Goal: Task Accomplishment & Management: Manage account settings

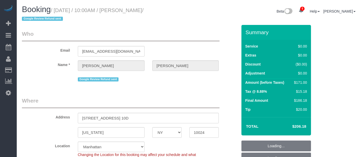
select select "NY"
select select "1"
select select "2"
select select "spot3"
select select "number:58"
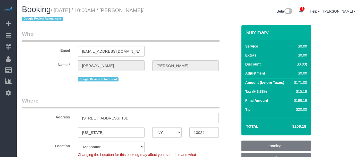
select select "number:73"
select select "number:15"
select select "number:7"
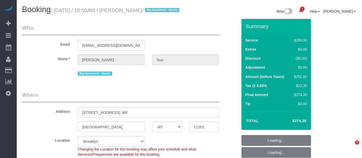
select select "NY"
select select "210"
select select "spot1"
select select "number:56"
select select "number:75"
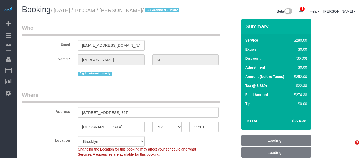
select select "number:15"
select select "number:5"
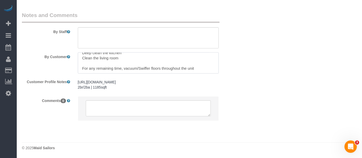
scroll to position [15, 0]
drag, startPoint x: 123, startPoint y: 59, endPoint x: 174, endPoint y: 58, distance: 51.0
click at [174, 58] on textarea at bounding box center [148, 62] width 141 height 21
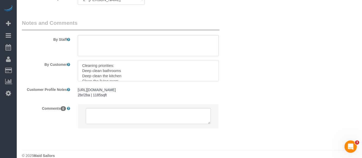
scroll to position [644, 0]
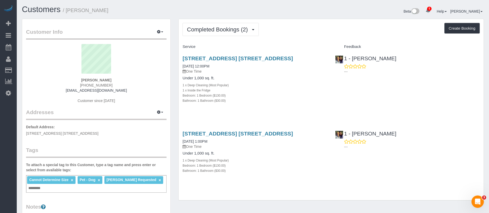
click at [280, 30] on div "Completed Bookings (2) Completed Bookings (2) Upcoming Bookings (1) Cancelled B…" at bounding box center [330, 29] width 297 height 13
click at [215, 93] on div "1 x Inside the Fridge" at bounding box center [254, 90] width 145 height 5
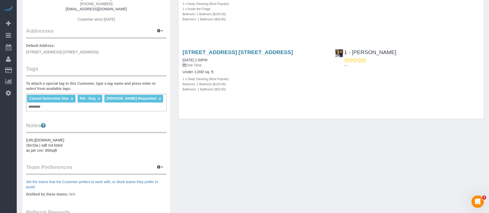
scroll to position [39, 0]
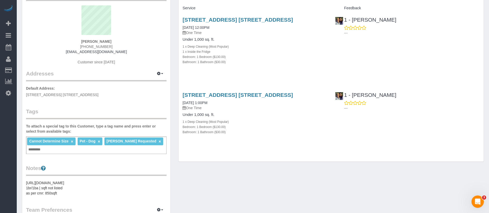
click at [272, 75] on div "44-28 Purves Street, Apt. 25c, Long Island City, NY 11101 06/20/2025 12:00PM On…" at bounding box center [255, 43] width 152 height 62
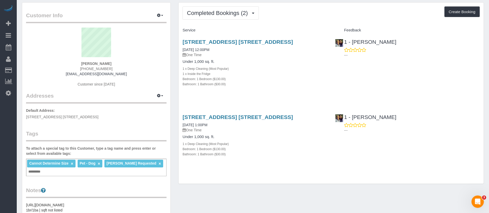
scroll to position [0, 0]
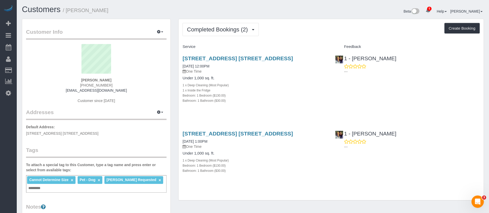
drag, startPoint x: 181, startPoint y: 61, endPoint x: 224, endPoint y: 67, distance: 43.0
click at [224, 67] on div "44-28 Purves Street, Apt. 25c, Long Island City, NY 11101 06/20/2025 12:00PM On…" at bounding box center [255, 82] width 152 height 62
click at [264, 80] on h4 "Under 1,000 sq. ft." at bounding box center [254, 78] width 145 height 4
drag, startPoint x: 194, startPoint y: 100, endPoint x: 251, endPoint y: 106, distance: 57.0
click at [236, 103] on div "Under 1,000 sq. ft. 1 x Deep Cleaning (Most Popular) 1 x Inside the Fridge Bedr…" at bounding box center [254, 89] width 145 height 27
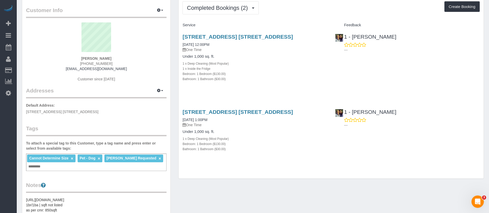
scroll to position [39, 0]
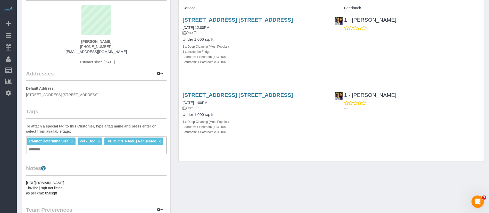
drag, startPoint x: 188, startPoint y: 139, endPoint x: 214, endPoint y: 146, distance: 26.9
click at [214, 135] on div "Under 1,000 sq. ft. 1 x Deep Cleaning (Most Popular) Bedroom: 1 Bedroom ($130.0…" at bounding box center [254, 124] width 145 height 22
click at [255, 49] on div "1 x Deep Cleaning (Most Popular)" at bounding box center [254, 46] width 145 height 5
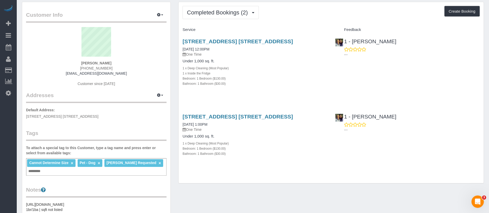
scroll to position [0, 0]
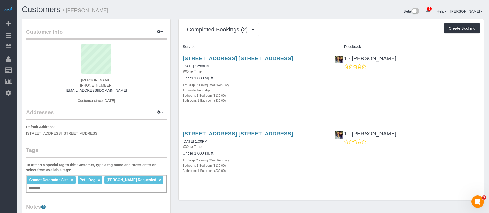
drag, startPoint x: 190, startPoint y: 94, endPoint x: 265, endPoint y: 102, distance: 74.9
click at [246, 102] on div "Under 1,000 sq. ft. 1 x Deep Cleaning (Most Popular) 1 x Inside the Fridge Bedr…" at bounding box center [254, 89] width 145 height 27
click at [265, 98] on div "Bedroom: 1 Bedroom ($130.00)" at bounding box center [254, 95] width 145 height 5
click at [265, 80] on h4 "Under 1,000 sq. ft." at bounding box center [254, 78] width 145 height 4
click at [301, 42] on div "Completed Bookings (2) Completed Bookings (2) Upcoming Bookings (1) Cancelled B…" at bounding box center [331, 109] width 305 height 181
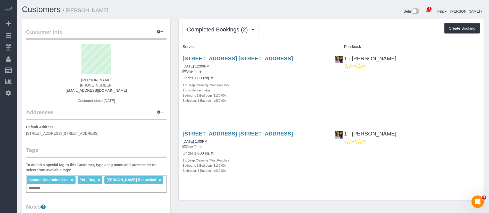
drag, startPoint x: 215, startPoint y: 96, endPoint x: 235, endPoint y: 94, distance: 20.5
click at [216, 93] on div "1 x Inside the Fridge" at bounding box center [254, 90] width 145 height 5
click at [249, 88] on div "1 x Deep Cleaning (Most Popular)" at bounding box center [254, 84] width 145 height 5
click at [303, 25] on div "Completed Bookings (2) Completed Bookings (2) Upcoming Bookings (1) Cancelled B…" at bounding box center [330, 29] width 297 height 13
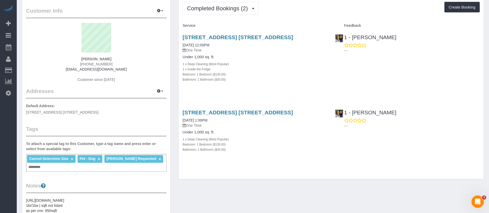
scroll to position [39, 0]
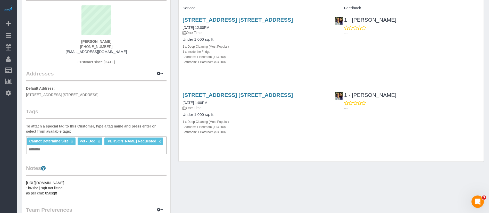
click at [155, 49] on div "Synthia Steiman (317) 514-2838 sfsteiman@gmail.com Customer since 2025" at bounding box center [96, 37] width 140 height 64
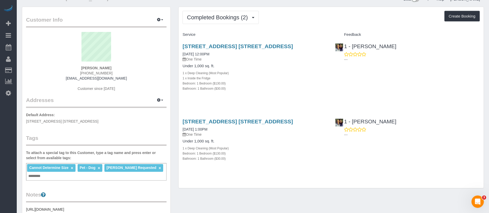
scroll to position [0, 0]
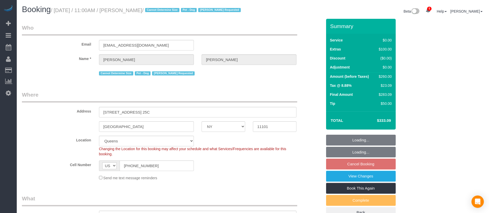
select select "NY"
select select "1"
select select "spot4"
select select "number:89"
select select "number:90"
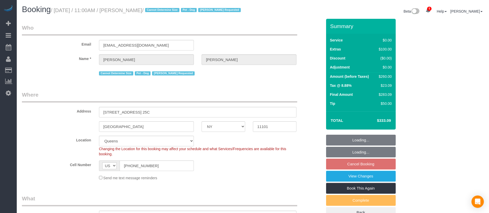
select select "number:13"
select select "number:5"
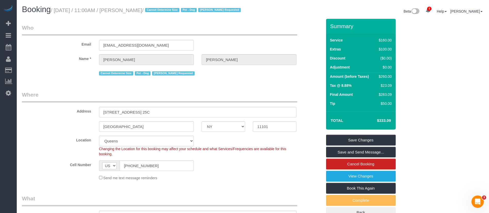
click at [243, 36] on legend "Who" at bounding box center [159, 30] width 275 height 12
drag, startPoint x: 168, startPoint y: 113, endPoint x: 187, endPoint y: 117, distance: 19.4
click at [187, 117] on input "[STREET_ADDRESS] 25C" at bounding box center [197, 112] width 197 height 11
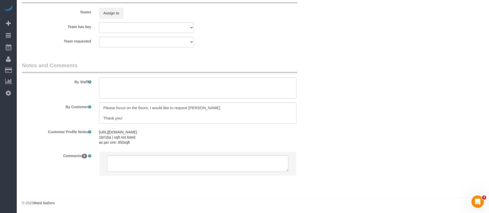
scroll to position [697, 0]
drag, startPoint x: 150, startPoint y: 115, endPoint x: 159, endPoint y: 121, distance: 10.4
click at [159, 121] on textarea at bounding box center [197, 113] width 197 height 21
click at [249, 114] on textarea at bounding box center [197, 113] width 197 height 21
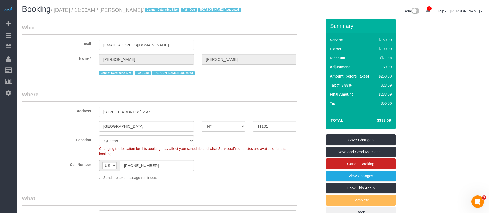
scroll to position [0, 0]
click at [251, 49] on div "Email sfsteiman@gmail.com" at bounding box center [172, 37] width 308 height 27
click at [249, 44] on div "Email sfsteiman@gmail.com" at bounding box center [172, 37] width 308 height 27
click at [225, 36] on legend "Who" at bounding box center [159, 30] width 275 height 12
drag, startPoint x: 63, startPoint y: 9, endPoint x: 117, endPoint y: 14, distance: 53.9
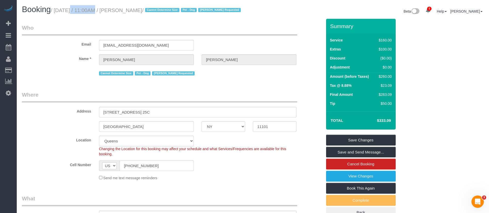
click at [87, 8] on small "/ August 20, 2025 / 11:00AM / Synthia Steiman / Cannot Determine Size Pet - Dog…" at bounding box center [146, 10] width 191 height 6
click at [118, 14] on h1 "Booking / August 20, 2025 / 11:00AM / Synthia Steiman / Cannot Determine Size P…" at bounding box center [135, 9] width 227 height 9
click at [264, 36] on legend "Who" at bounding box center [159, 30] width 275 height 12
click at [232, 36] on legend "Who" at bounding box center [159, 30] width 275 height 12
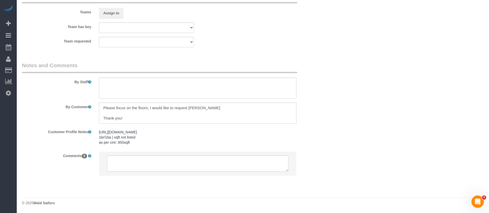
scroll to position [697, 0]
click at [127, 119] on textarea at bounding box center [197, 113] width 197 height 21
drag, startPoint x: 111, startPoint y: 106, endPoint x: 205, endPoint y: 113, distance: 94.6
click at [166, 115] on textarea at bounding box center [197, 113] width 197 height 21
click at [206, 113] on textarea at bounding box center [197, 113] width 197 height 21
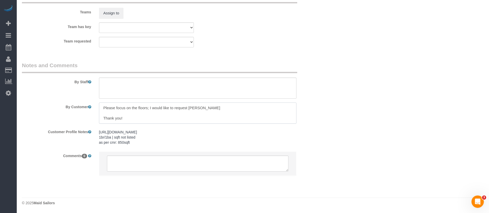
drag, startPoint x: 127, startPoint y: 109, endPoint x: 219, endPoint y: 108, distance: 92.0
click at [191, 107] on textarea at bounding box center [197, 113] width 197 height 21
click at [219, 108] on textarea at bounding box center [197, 113] width 197 height 21
drag, startPoint x: 115, startPoint y: 105, endPoint x: 230, endPoint y: 107, distance: 115.5
click at [230, 107] on textarea at bounding box center [197, 113] width 197 height 21
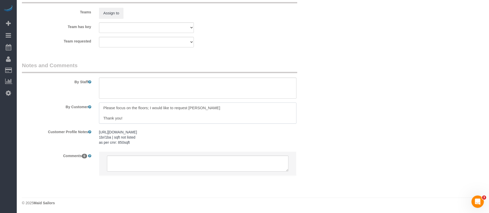
click at [255, 114] on textarea at bounding box center [197, 113] width 197 height 21
drag, startPoint x: 153, startPoint y: 116, endPoint x: 156, endPoint y: 99, distance: 16.5
click at [158, 120] on textarea at bounding box center [197, 113] width 197 height 21
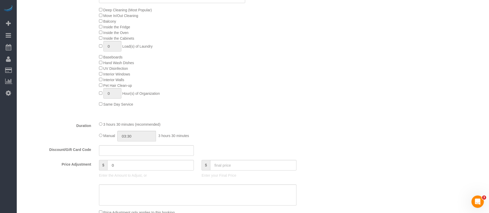
scroll to position [272, 0]
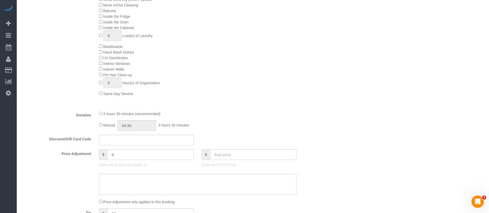
drag, startPoint x: 109, startPoint y: 119, endPoint x: 164, endPoint y: 122, distance: 56.0
click at [164, 116] on div "3 hours 30 minutes (recommended)" at bounding box center [197, 114] width 197 height 6
click at [139, 116] on span "3 hours 30 minutes (recommended)" at bounding box center [131, 114] width 57 height 4
click at [147, 116] on span "3 hours 30 minutes (recommended)" at bounding box center [131, 114] width 57 height 4
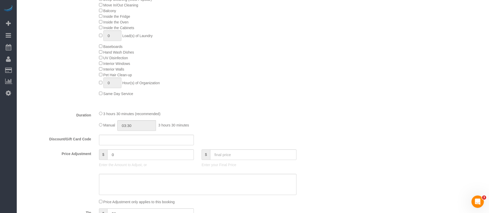
drag, startPoint x: 193, startPoint y: 111, endPoint x: 137, endPoint y: 123, distance: 56.5
click at [193, 107] on div "Type of Service * Under 1,000 sq. ft. 1,001 - 1,500 sq. ft. 1,500+ sq. ft. Cust…" at bounding box center [172, 30] width 300 height 154
drag, startPoint x: 152, startPoint y: 121, endPoint x: 125, endPoint y: 131, distance: 28.5
click at [152, 116] on span "3 hours 30 minutes (recommended)" at bounding box center [131, 114] width 57 height 4
click at [137, 131] on input "03:30" at bounding box center [136, 125] width 39 height 11
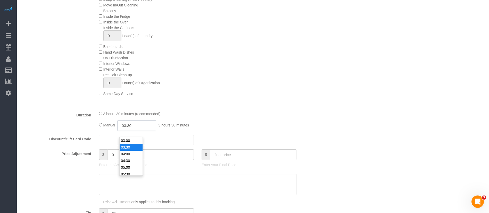
scroll to position [2, 0]
drag, startPoint x: 112, startPoint y: 120, endPoint x: 125, endPoint y: 121, distance: 13.2
click at [125, 116] on span "3 hours 30 minutes (recommended)" at bounding box center [131, 114] width 57 height 4
click at [139, 131] on input "03:30" at bounding box center [136, 125] width 39 height 11
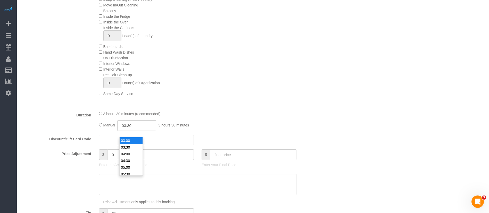
type input "03:00"
click at [129, 141] on li "03:00" at bounding box center [131, 140] width 23 height 7
click at [134, 131] on input "03:00" at bounding box center [136, 125] width 39 height 11
select select "spot59"
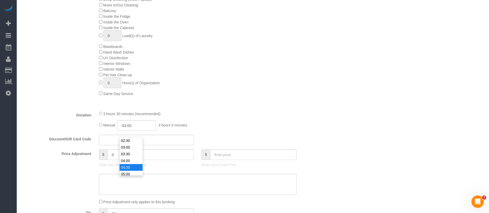
type input "04:30"
click at [132, 170] on li "04:30" at bounding box center [131, 167] width 23 height 7
drag, startPoint x: 238, startPoint y: 98, endPoint x: 215, endPoint y: 112, distance: 27.2
click at [239, 96] on div "Deep Cleaning (Most Popular) Move In/Out Cleaning Balcony Inside the Fridge Ins…" at bounding box center [210, 46] width 231 height 100
select select "spot114"
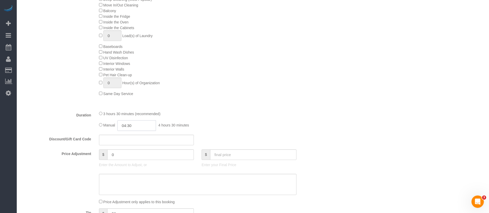
click at [140, 131] on input "04:30" at bounding box center [136, 125] width 39 height 11
type input "05:00"
click at [128, 153] on li "05:00" at bounding box center [131, 154] width 23 height 7
select select "spot169"
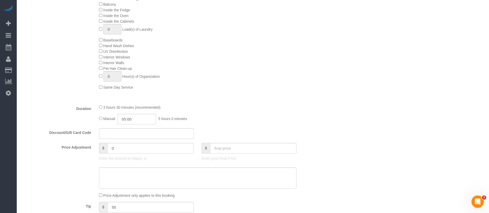
scroll to position [271, 0]
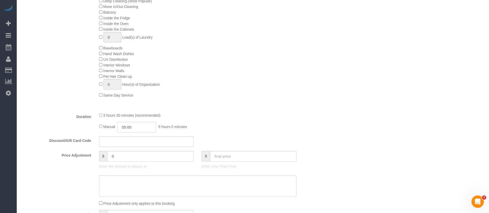
drag, startPoint x: 125, startPoint y: 133, endPoint x: 138, endPoint y: 132, distance: 12.9
click at [138, 132] on input "05:00" at bounding box center [136, 127] width 39 height 11
click at [200, 118] on div "3 hours 30 minutes (recommended)" at bounding box center [197, 115] width 197 height 6
drag, startPoint x: 125, startPoint y: 121, endPoint x: 171, endPoint y: 118, distance: 46.5
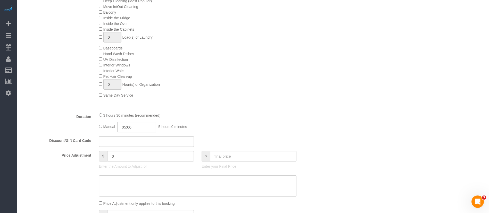
click at [153, 118] on span "3 hours 30 minutes (recommended)" at bounding box center [131, 115] width 57 height 4
click at [197, 115] on fieldset "What Frequency * One Time Weekly (20% Off) - 20.00% Every 2 Weeks (15% Off) - 1…" at bounding box center [172, 82] width 300 height 316
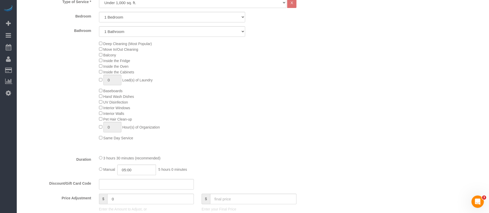
scroll to position [193, 0]
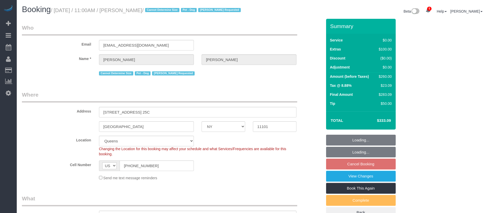
select select "NY"
select select "number:89"
select select "number:90"
select select "number:13"
select select "number:5"
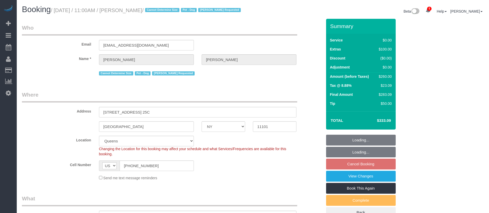
scroll to position [193, 0]
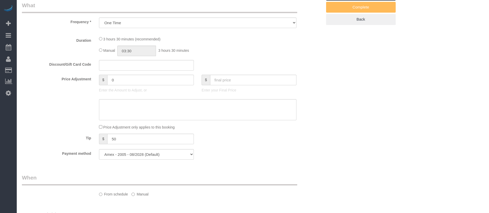
select select "spot4"
select select "object:823"
select select "1"
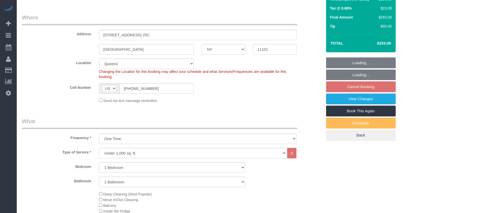
select select "1"
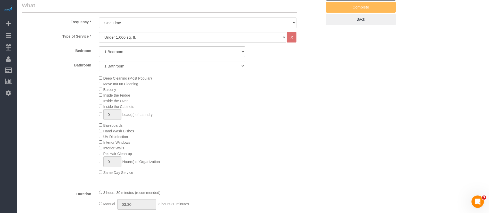
click at [310, 97] on div "Deep Cleaning (Most Popular) Move In/Out Cleaning Balcony Inside the Fridge Ins…" at bounding box center [210, 125] width 231 height 100
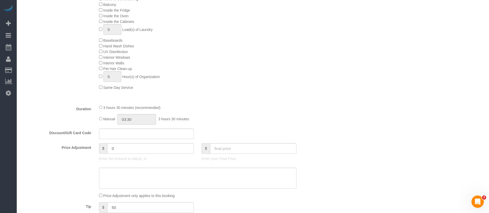
scroll to position [309, 0]
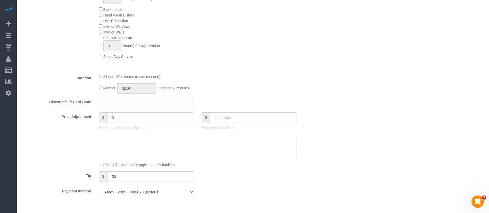
drag, startPoint x: 124, startPoint y: 82, endPoint x: 195, endPoint y: 78, distance: 71.5
click at [150, 79] on span "3 hours 30 minutes (recommended)" at bounding box center [131, 77] width 57 height 4
click at [195, 78] on fieldset "What Frequency * One Time Weekly (20% Off) - 20.00% Every 2 Weeks (15% Off) - 1…" at bounding box center [172, 44] width 300 height 316
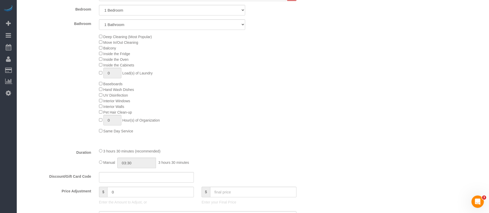
scroll to position [232, 0]
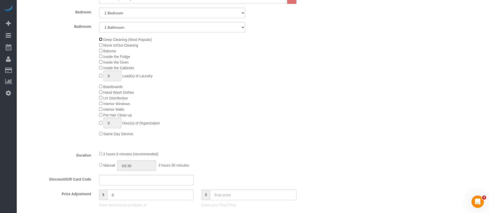
select select "spot59"
drag, startPoint x: 111, startPoint y: 160, endPoint x: 234, endPoint y: 142, distance: 124.2
click at [164, 157] on div "2 hours 0 minutes (recommended)" at bounding box center [197, 154] width 197 height 6
click at [241, 137] on div "Deep Cleaning (Most Popular) Move In/Out Cleaning Balcony Inside the Fridge Ins…" at bounding box center [210, 87] width 231 height 100
click at [224, 85] on div "Deep Cleaning (Most Popular) Move In/Out Cleaning Balcony Inside the Fridge Ins…" at bounding box center [210, 87] width 231 height 100
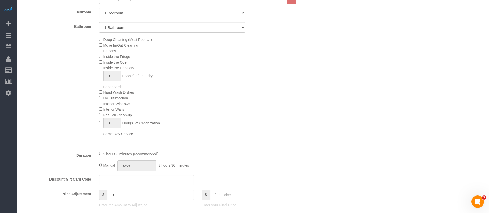
type input "02:00"
click at [127, 171] on input "02:00" at bounding box center [136, 166] width 39 height 11
click at [208, 117] on div "Deep Cleaning (Most Popular) Move In/Out Cleaning Balcony Inside the Fridge Ins…" at bounding box center [210, 87] width 231 height 100
drag, startPoint x: 128, startPoint y: 157, endPoint x: 155, endPoint y: 158, distance: 26.6
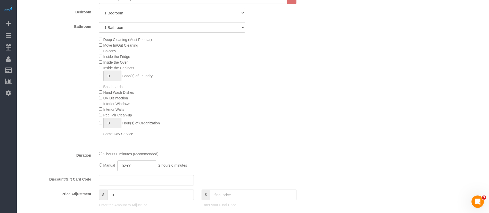
click at [144, 157] on div "2 hours 0 minutes (recommended)" at bounding box center [197, 154] width 197 height 6
click at [165, 157] on div "2 hours 0 minutes (recommended)" at bounding box center [197, 154] width 197 height 6
click at [148, 156] on span "2 hours 0 minutes (recommended)" at bounding box center [130, 154] width 55 height 4
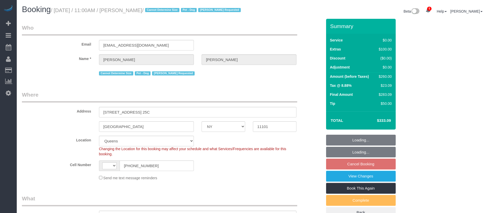
select select "NY"
select select "number:89"
select select "number:90"
select select "number:13"
select select "number:5"
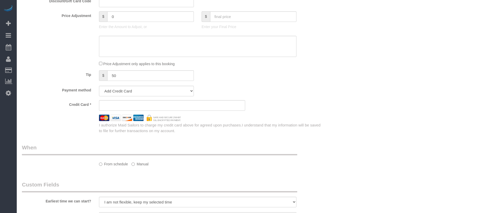
select select "string:stripe-pm_1R8ORx4VGloSiKo70osn82IL"
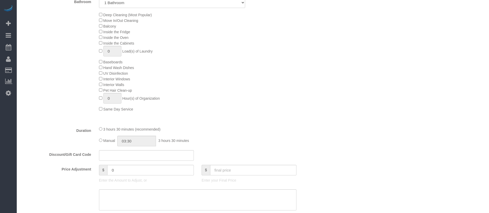
select select "string:[GEOGRAPHIC_DATA]"
select select "object:922"
select select "spot4"
select select "1"
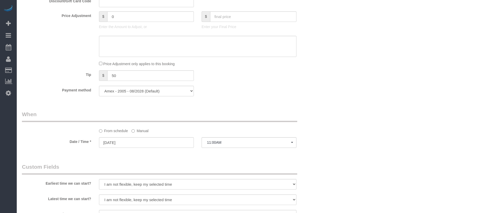
select select "object:1363"
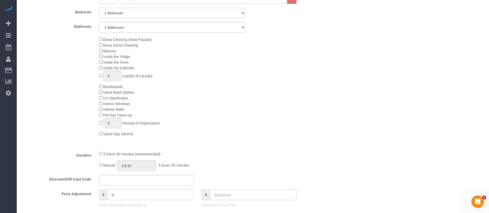
scroll to position [0, 0]
click at [242, 115] on div "Deep Cleaning (Most Popular) Move In/Out Cleaning Balcony Inside the Fridge Ins…" at bounding box center [210, 87] width 231 height 100
click at [268, 106] on div "Deep Cleaning (Most Popular) Move In/Out Cleaning Balcony Inside the Fridge Ins…" at bounding box center [210, 87] width 231 height 100
click at [269, 106] on div "Deep Cleaning (Most Popular) Move In/Out Cleaning Balcony Inside the Fridge Ins…" at bounding box center [210, 87] width 231 height 100
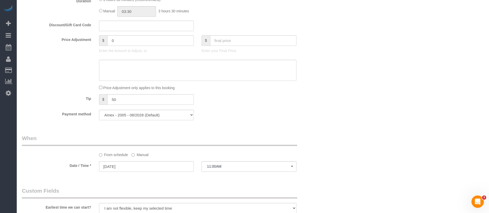
scroll to position [387, 0]
click at [352, 62] on div "Who Email [EMAIL_ADDRESS][DOMAIN_NAME] Name * [PERSON_NAME] Cannot Determine Si…" at bounding box center [253, 66] width 462 height 868
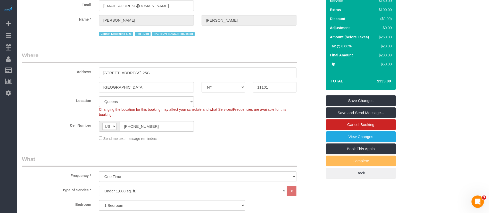
scroll to position [0, 0]
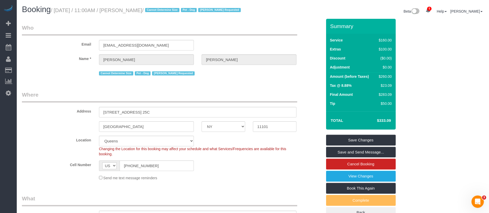
click at [228, 32] on legend "Who" at bounding box center [159, 30] width 275 height 12
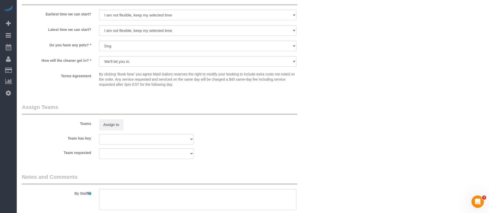
scroll to position [620, 0]
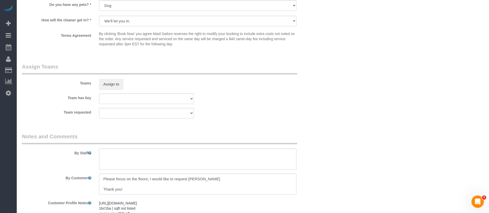
click at [113, 85] on div "Teams Assign to" at bounding box center [172, 76] width 308 height 27
click at [111, 88] on button "Assign to" at bounding box center [111, 84] width 25 height 11
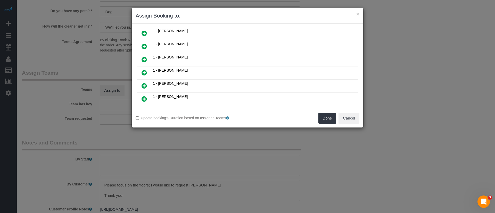
scroll to position [232, 0]
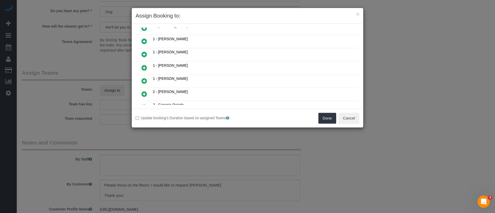
click at [142, 68] on icon at bounding box center [143, 68] width 5 height 6
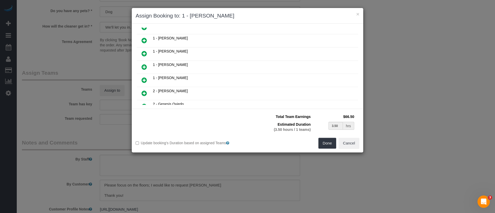
scroll to position [244, 0]
click at [324, 144] on button "Done" at bounding box center [327, 143] width 18 height 11
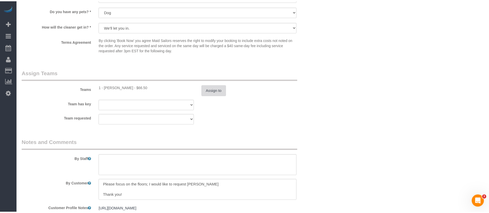
scroll to position [620, 0]
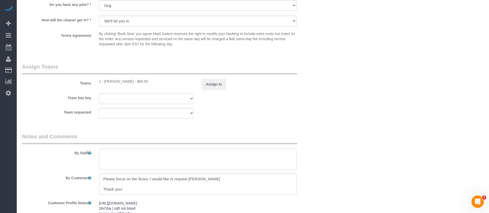
click at [309, 122] on fieldset "Assign Teams Teams 1 - Xiomara Inga - $66.50 Assign to Team has key 000- Donna …" at bounding box center [172, 93] width 300 height 60
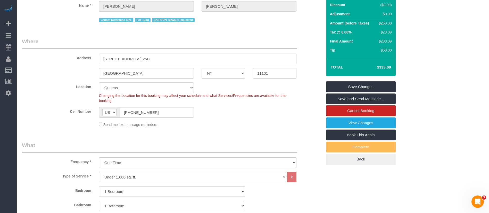
scroll to position [77, 0]
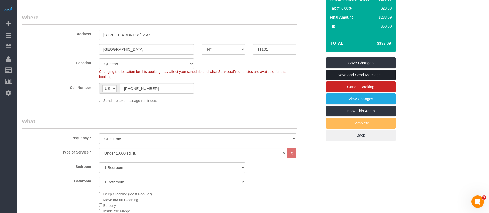
click at [369, 80] on link "Save and Send Message..." at bounding box center [361, 75] width 70 height 11
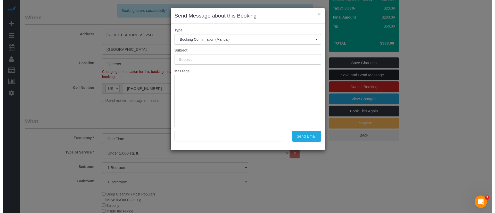
scroll to position [71, 0]
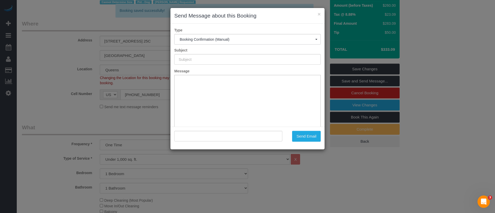
type input "Cleaning Confirmed for 08/20/2025 at 11:00am"
type input ""Synthia Steiman" <sfsteiman@gmail.com>"
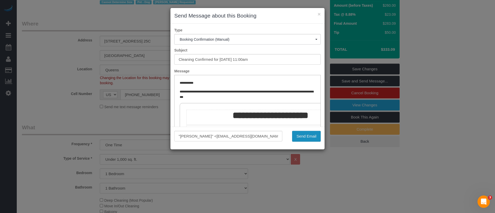
click at [304, 133] on button "Send Email" at bounding box center [306, 136] width 29 height 11
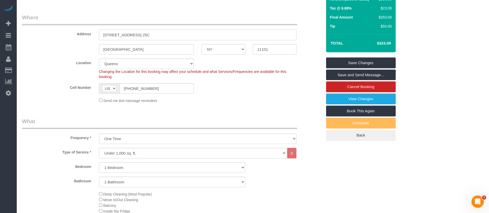
drag, startPoint x: 255, startPoint y: 38, endPoint x: 268, endPoint y: 85, distance: 48.4
click at [255, 37] on input "44-28 Purves Street, Apt. 25C" at bounding box center [197, 35] width 197 height 11
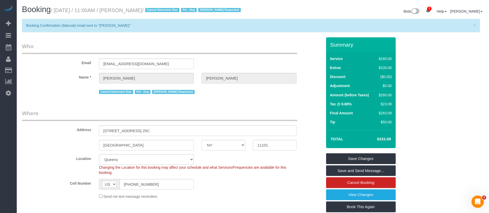
click at [245, 54] on legend "Who" at bounding box center [159, 49] width 275 height 12
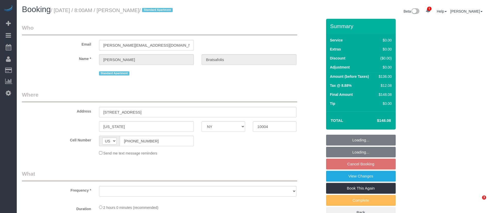
select select "NY"
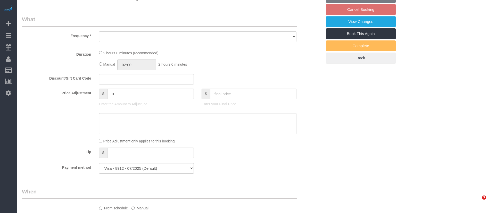
select select "object:3751"
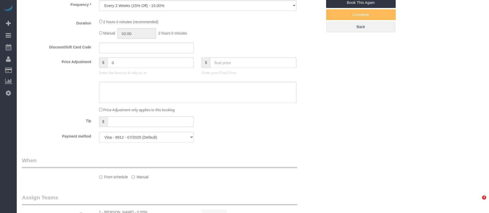
select select "1"
select select "number:56"
select select "number:69"
select select "number:14"
select select "number:7"
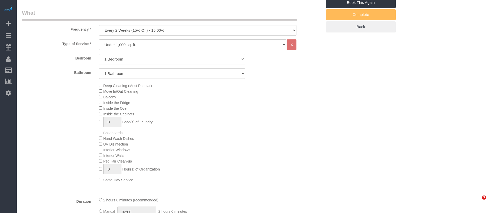
scroll to position [218, 0]
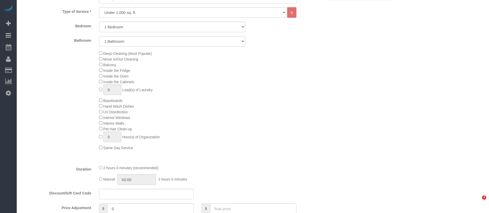
select select "spot1"
select select "object:4433"
select select "1"
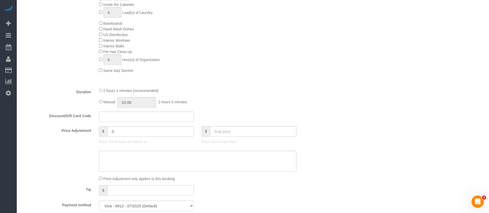
scroll to position [141, 0]
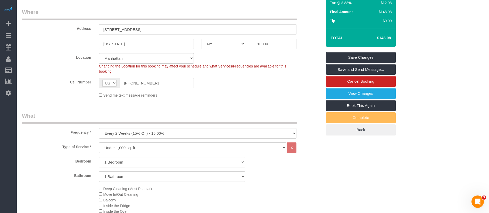
scroll to position [25, 0]
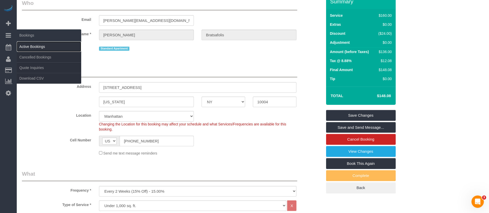
click at [34, 43] on link "Active Bookings" at bounding box center [49, 46] width 64 height 10
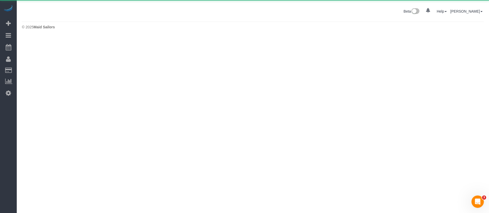
scroll to position [0, 0]
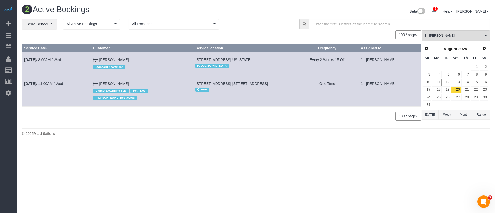
click at [252, 133] on div "2 Active Bookings Beta 5 Your Notifications You have 0 alerts × You have 4 to c…" at bounding box center [256, 72] width 478 height 144
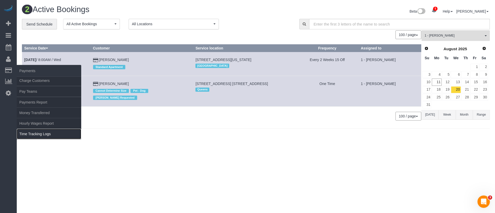
click at [40, 137] on link "Time Tracking Logs" at bounding box center [49, 134] width 64 height 10
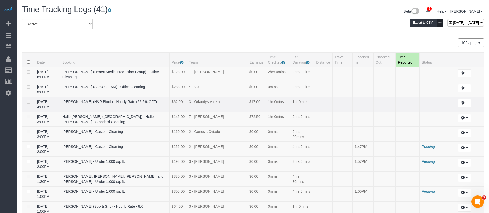
scroll to position [232, 0]
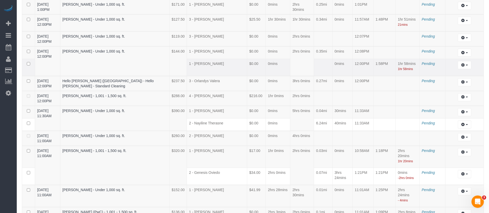
click at [247, 73] on td "$0.00" at bounding box center [256, 67] width 19 height 17
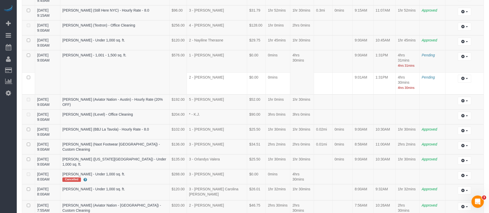
scroll to position [236, 0]
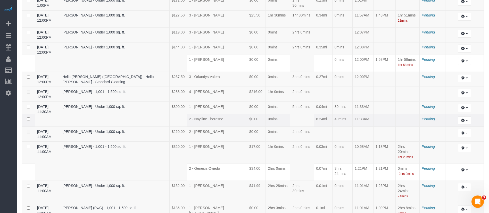
drag, startPoint x: 356, startPoint y: 110, endPoint x: 361, endPoint y: 119, distance: 10.6
click at [361, 119] on tbody "08/11/2025 11:30AM Shershah Akbar Khan - Under 1,000 sq. ft. $390.00 1 - Ingrid…" at bounding box center [253, 114] width 462 height 25
click at [353, 122] on td "11:33AM" at bounding box center [363, 120] width 21 height 13
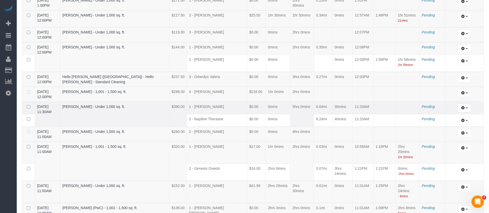
click at [297, 117] on td "5hrs 0mins" at bounding box center [302, 114] width 24 height 25
click at [40, 106] on link "[DATE] 11:30AM" at bounding box center [44, 109] width 14 height 9
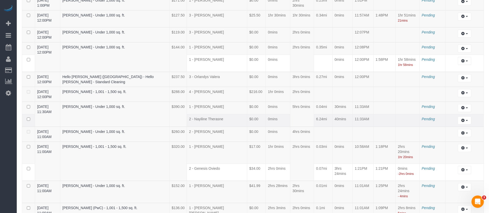
drag, startPoint x: 232, startPoint y: 103, endPoint x: 277, endPoint y: 115, distance: 47.0
click at [277, 115] on tbody "08/11/2025 11:30AM Shershah Akbar Khan - Under 1,000 sq. ft. $390.00 1 - Ingrid…" at bounding box center [253, 114] width 462 height 25
click at [315, 116] on td "6.24mi" at bounding box center [323, 120] width 18 height 13
click at [346, 121] on td "40mins" at bounding box center [342, 120] width 20 height 13
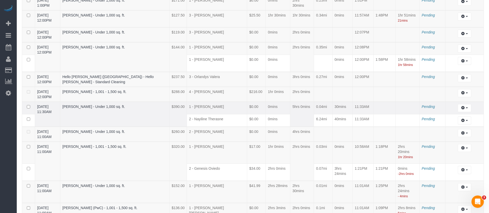
drag, startPoint x: 346, startPoint y: 107, endPoint x: 356, endPoint y: 111, distance: 11.0
click at [356, 111] on tr "08/11/2025 11:30AM Shershah Akbar Khan - Under 1,000 sq. ft. $390.00 1 - Ingrid…" at bounding box center [253, 108] width 462 height 13
click at [380, 130] on td at bounding box center [384, 134] width 22 height 15
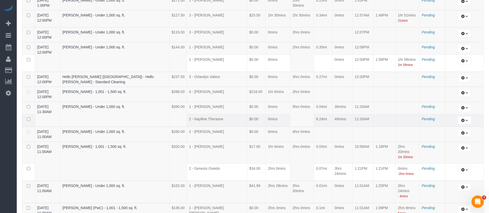
drag, startPoint x: 360, startPoint y: 122, endPoint x: 362, endPoint y: 126, distance: 4.2
click at [362, 126] on tbody "08/11/2025 11:30AM Shershah Akbar Khan - Under 1,000 sq. ft. $390.00 1 - Ingrid…" at bounding box center [253, 114] width 462 height 25
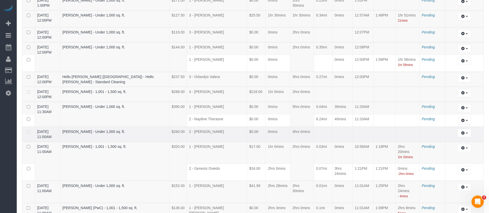
click at [383, 129] on td at bounding box center [384, 134] width 22 height 15
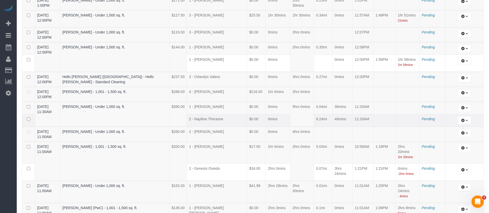
drag, startPoint x: 301, startPoint y: 109, endPoint x: 308, endPoint y: 118, distance: 11.0
click at [302, 110] on tr "08/11/2025 11:30AM Shershah Akbar Khan - Under 1,000 sq. ft. $390.00 1 - Ingrid…" at bounding box center [253, 108] width 462 height 13
click at [314, 118] on td "6.24mi" at bounding box center [323, 120] width 18 height 13
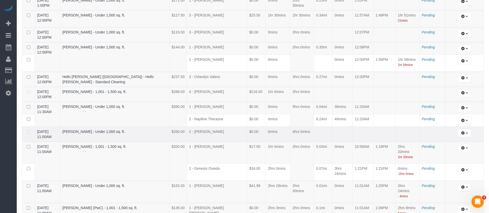
click at [353, 132] on td at bounding box center [363, 134] width 21 height 15
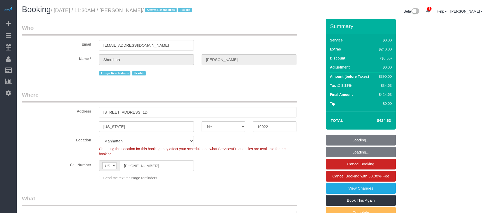
select select "NY"
select select "string:stripe-pm_1RtUu44VGloSiKo7MdliQjSN"
select select "number:59"
select select "number:77"
select select "number:15"
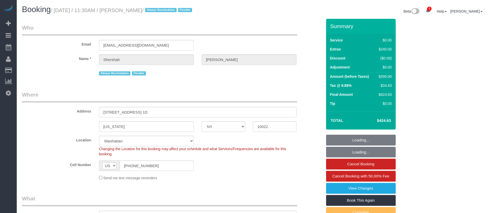
select select "number:7"
select select "object:1370"
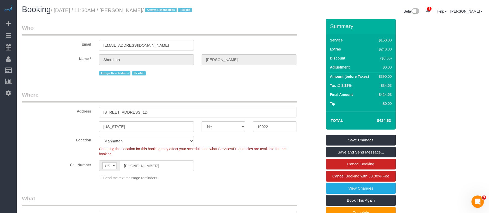
click at [192, 36] on div "Email [EMAIL_ADDRESS][DOMAIN_NAME]" at bounding box center [172, 37] width 308 height 27
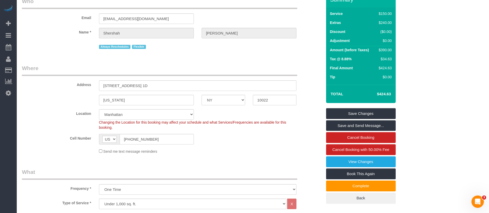
scroll to position [39, 0]
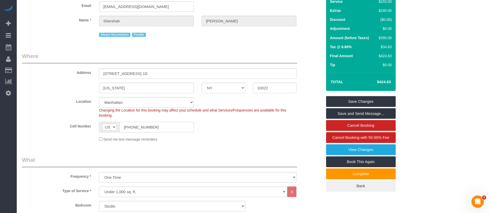
drag, startPoint x: 145, startPoint y: 130, endPoint x: 137, endPoint y: 132, distance: 7.5
click at [138, 132] on input "[PHONE_NUMBER]" at bounding box center [157, 127] width 74 height 11
drag, startPoint x: 150, startPoint y: 129, endPoint x: 130, endPoint y: 130, distance: 19.9
click at [151, 129] on input "[PHONE_NUMBER]" at bounding box center [157, 127] width 74 height 11
click at [130, 130] on input "[PHONE_NUMBER]" at bounding box center [157, 127] width 74 height 11
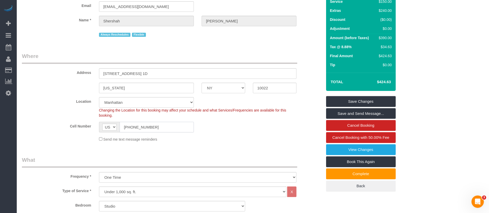
click at [130, 130] on input "[PHONE_NUMBER]" at bounding box center [157, 127] width 74 height 11
click at [141, 126] on input "[PHONE_NUMBER]" at bounding box center [157, 127] width 74 height 11
click at [211, 136] on sui-booking-location "Location Manhattan Austin Boston Bronx Brooklyn Charlotte Denver New Jersey Por…" at bounding box center [172, 119] width 300 height 45
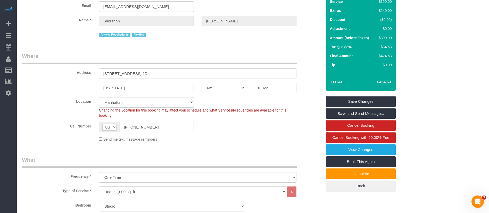
click at [73, 58] on legend "Where" at bounding box center [159, 58] width 275 height 12
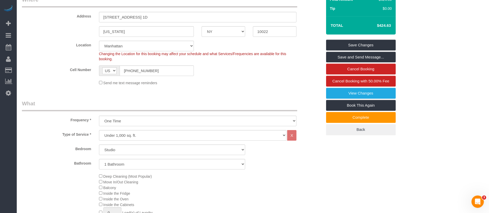
scroll to position [106, 0]
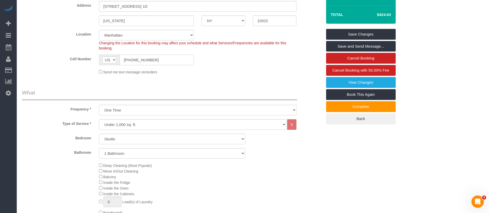
drag, startPoint x: 167, startPoint y: 53, endPoint x: 135, endPoint y: 62, distance: 33.3
click at [145, 58] on input "[PHONE_NUMBER]" at bounding box center [157, 60] width 74 height 11
click at [134, 60] on input "[PHONE_NUMBER]" at bounding box center [157, 60] width 74 height 11
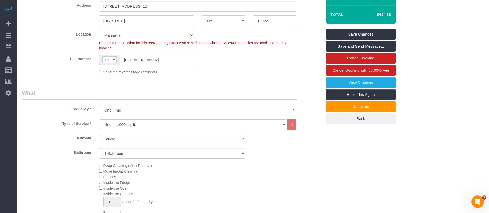
drag, startPoint x: 303, startPoint y: 174, endPoint x: 292, endPoint y: 160, distance: 17.4
click at [303, 174] on div "Deep Cleaning (Most Popular) Move In/Out Cleaning Balcony Inside the Fridge Ins…" at bounding box center [210, 213] width 231 height 100
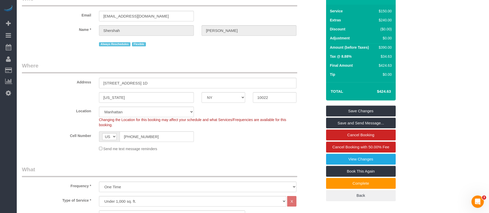
scroll to position [0, 0]
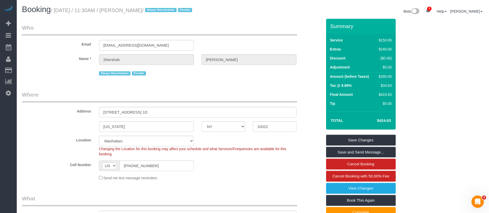
click at [65, 12] on small "/ August 11, 2025 / 11:30AM / Shershah Akbar Khan / Always Reschedules Flexible" at bounding box center [122, 10] width 143 height 6
click at [165, 12] on small "/ August 11, 2025 / 11:30AM / Shershah Akbar Khan / Always Reschedules Flexible" at bounding box center [122, 10] width 143 height 6
copy small "August 11, 2025 / 11:30AM / Shershah Akbar Khan"
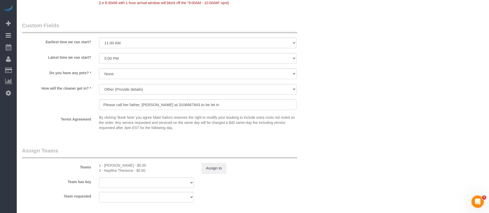
scroll to position [657, 0]
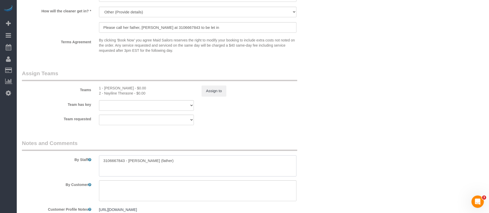
click at [111, 162] on textarea at bounding box center [197, 165] width 197 height 21
click at [319, 121] on div "Team requested 2 - Nayiline Therasne 1 - [PERSON_NAME] 000- [PERSON_NAME] 000 -…" at bounding box center [172, 120] width 308 height 11
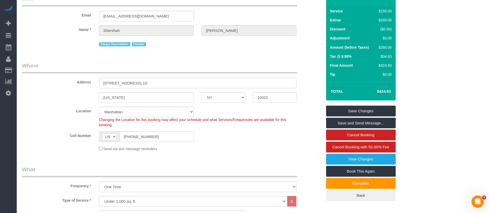
scroll to position [0, 0]
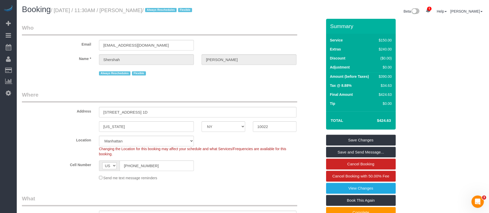
click at [244, 91] on legend "Where" at bounding box center [159, 97] width 275 height 12
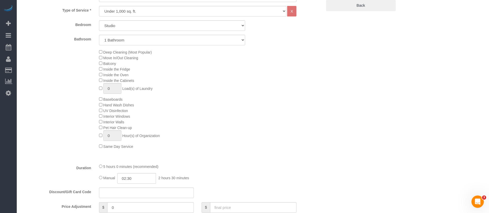
scroll to position [309, 0]
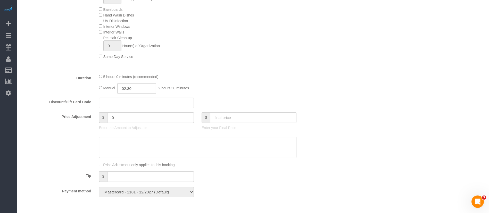
click at [253, 89] on div "Manual 02:30 2 hours 30 minutes" at bounding box center [197, 88] width 197 height 11
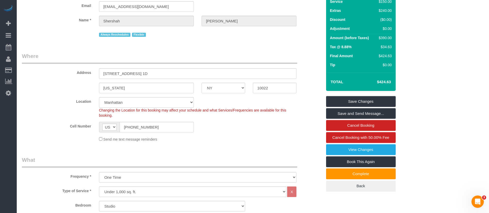
scroll to position [0, 0]
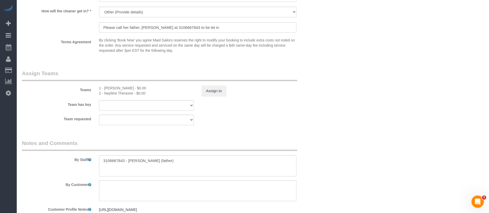
scroll to position [724, 0]
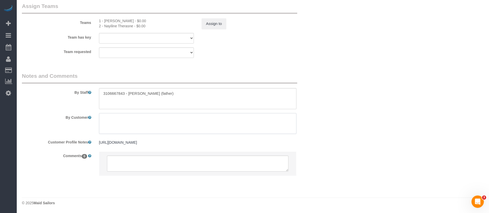
click at [157, 130] on textarea at bounding box center [197, 123] width 197 height 21
click at [314, 54] on div "Team requested 2 - Nayiline Therasne 1 - [PERSON_NAME] 000- [PERSON_NAME] 000 -…" at bounding box center [172, 52] width 308 height 11
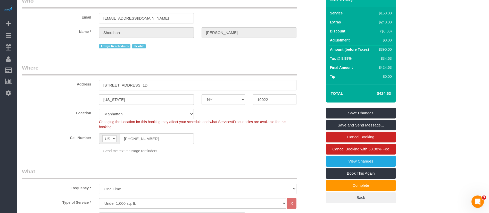
scroll to position [0, 0]
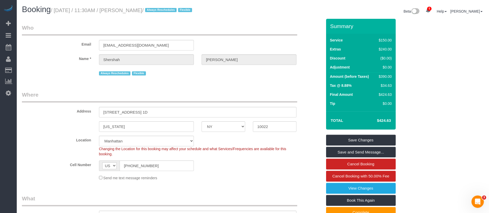
drag, startPoint x: 189, startPoint y: 45, endPoint x: 163, endPoint y: 28, distance: 31.4
click at [190, 43] on input "[EMAIL_ADDRESS][DOMAIN_NAME]" at bounding box center [146, 45] width 95 height 11
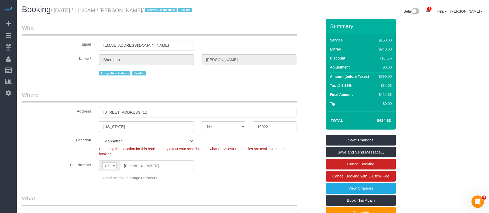
click at [124, 7] on small "/ August 11, 2025 / 11:30AM / Shershah Akbar Khan / Always Reschedules Flexible" at bounding box center [122, 10] width 143 height 6
click at [172, 7] on h1 "Booking / August 11, 2025 / 11:30AM / Shershah Akbar Khan / Always Reschedules …" at bounding box center [135, 9] width 227 height 9
copy small "Shershah Akbar Khan"
click at [283, 17] on div "Beta 5 Your Notifications You have 0 alerts × You have 4 to charge for 08/08/20…" at bounding box center [370, 12] width 235 height 14
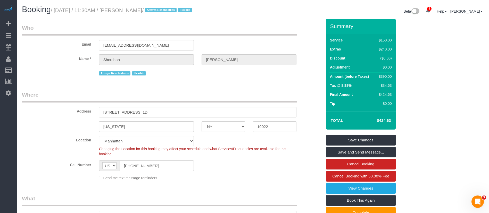
click at [279, 28] on legend "Who" at bounding box center [159, 30] width 275 height 12
click at [227, 25] on legend "Who" at bounding box center [159, 30] width 275 height 12
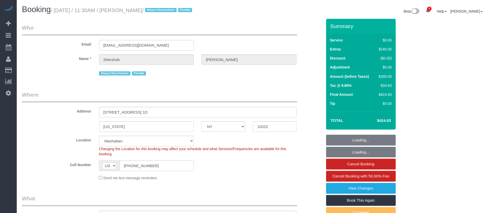
select select "NY"
select select "string:stripe-pm_1RtUu44VGloSiKo7MdliQjSN"
select select "number:59"
select select "number:77"
select select "number:15"
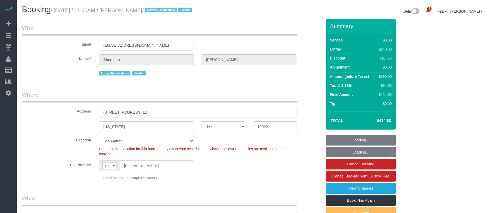
select select "number:7"
select select "object:828"
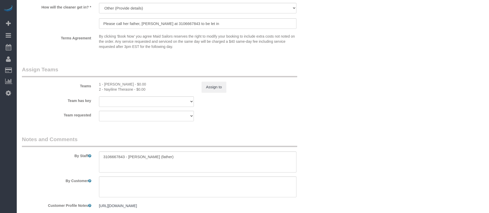
scroll to position [662, 0]
click at [104, 155] on textarea at bounding box center [197, 161] width 197 height 21
click at [137, 155] on textarea at bounding box center [197, 161] width 197 height 21
click at [215, 163] on textarea at bounding box center [197, 161] width 197 height 21
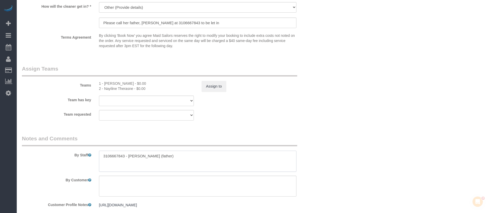
scroll to position [0, 0]
click at [326, 116] on div "Team requested 2 - Nayiline Therasne 1 - [PERSON_NAME] 000- [PERSON_NAME] 000 -…" at bounding box center [172, 115] width 308 height 11
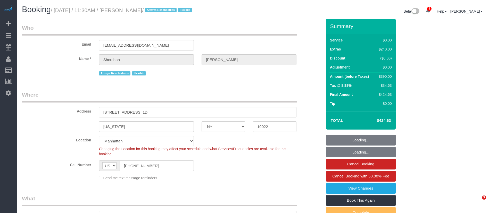
select select "NY"
select select "string:stripe-pm_1RtUu44VGloSiKo7MdliQjSN"
select select "number:59"
select select "number:77"
select select "number:15"
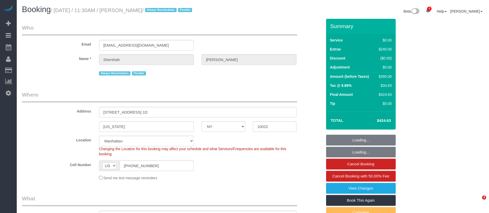
select select "number:7"
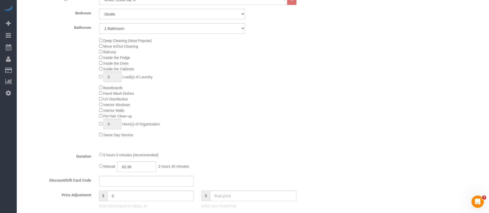
scroll to position [309, 0]
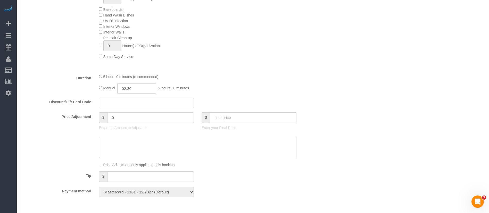
drag, startPoint x: 94, startPoint y: 112, endPoint x: 64, endPoint y: 115, distance: 30.3
click at [54, 114] on div "Price Adjustment $ 0 Enter the Amount to Adjust, or $ Enter your Final Price" at bounding box center [172, 122] width 308 height 21
type input "80"
click at [315, 83] on div "Duration 5 hours 0 minutes (recommended) Manual 02:30 2 hours 30 minutes" at bounding box center [172, 84] width 308 height 20
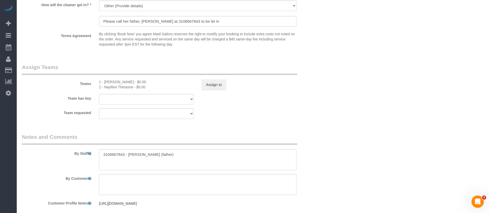
scroll to position [696, 0]
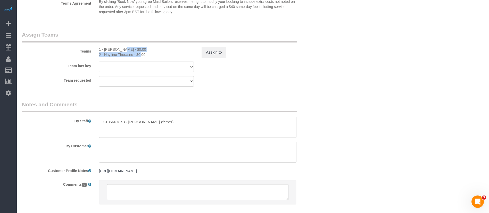
drag, startPoint x: 105, startPoint y: 51, endPoint x: 127, endPoint y: 52, distance: 21.2
click at [127, 52] on div "1 - [PERSON_NAME] - $0.00 2 - Nayiline Therasne - $0.00" at bounding box center [146, 52] width 103 height 10
click at [145, 54] on div "2 - Nayiline Therasne - $0.00" at bounding box center [146, 54] width 95 height 5
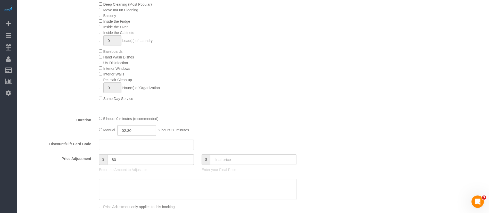
scroll to position [309, 0]
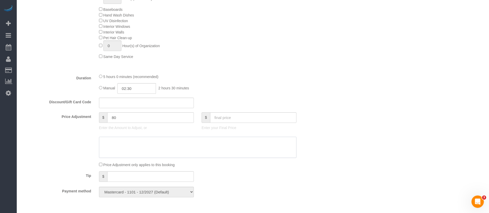
click at [130, 147] on textarea at bounding box center [197, 147] width 197 height 21
type textarea "additional 30min"
click at [303, 78] on div "Duration 5 hours 0 minutes (recommended) Manual 02:30 2 hours 30 minutes" at bounding box center [172, 84] width 308 height 20
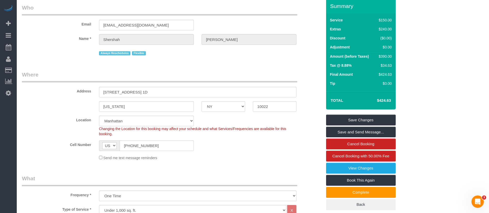
scroll to position [0, 0]
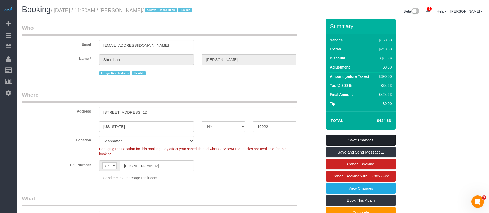
click at [342, 139] on link "Save Changes" at bounding box center [361, 140] width 70 height 11
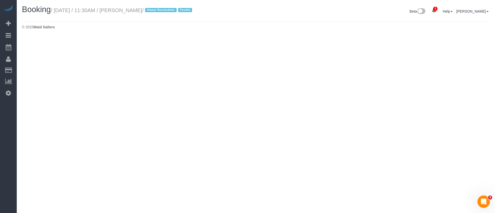
select select "NY"
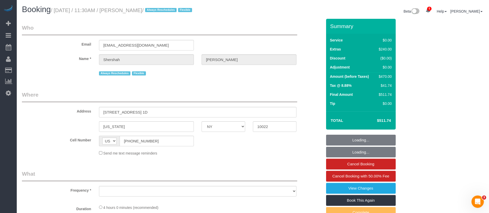
select select "object:2001"
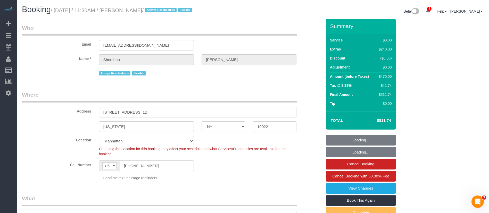
select select "string:stripe-pm_1RtUu44VGloSiKo7MdliQjSN"
select select "object:2005"
select select "number:59"
select select "number:77"
select select "number:15"
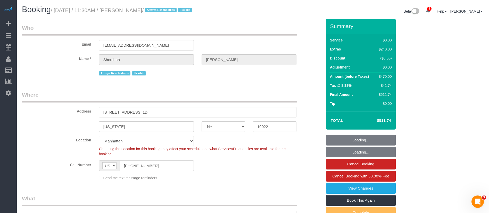
select select "number:7"
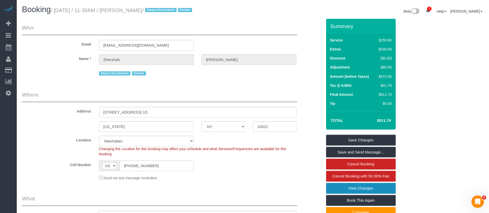
click at [364, 188] on link "View Changes" at bounding box center [361, 188] width 70 height 11
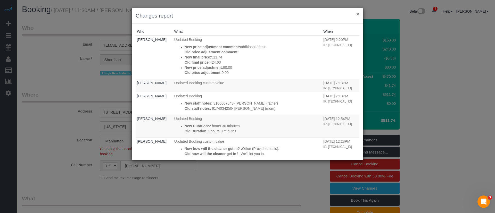
click at [359, 14] on button "×" at bounding box center [357, 13] width 3 height 5
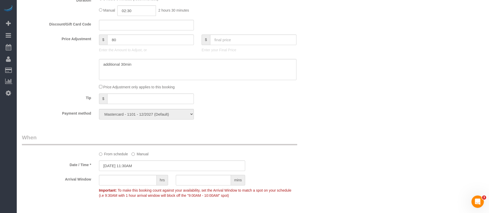
scroll to position [387, 0]
click at [344, 117] on div "Who Email [EMAIL_ADDRESS][DOMAIN_NAME] Name * [GEOGRAPHIC_DATA] [PERSON_NAME] A…" at bounding box center [253, 82] width 462 height 901
click at [323, 109] on div "Who Email [EMAIL_ADDRESS][DOMAIN_NAME] Name * [GEOGRAPHIC_DATA] [PERSON_NAME] A…" at bounding box center [172, 82] width 308 height 901
click at [342, 95] on div "Who Email [EMAIL_ADDRESS][DOMAIN_NAME] Name * [GEOGRAPHIC_DATA] [PERSON_NAME] A…" at bounding box center [253, 82] width 462 height 901
click at [339, 103] on div "Who Email [EMAIL_ADDRESS][DOMAIN_NAME] Name * [GEOGRAPHIC_DATA] [PERSON_NAME] A…" at bounding box center [253, 82] width 462 height 901
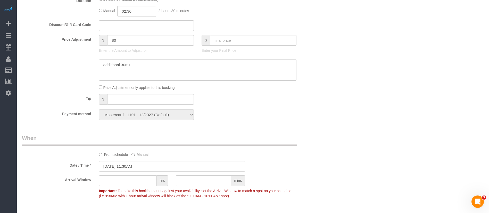
click at [330, 108] on div "Who Email [EMAIL_ADDRESS][DOMAIN_NAME] Name * [GEOGRAPHIC_DATA] [PERSON_NAME] A…" at bounding box center [253, 82] width 462 height 901
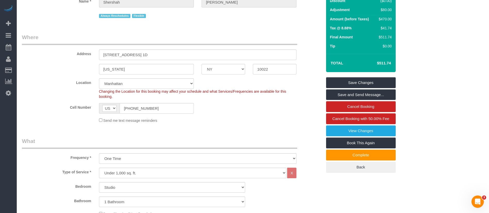
scroll to position [0, 0]
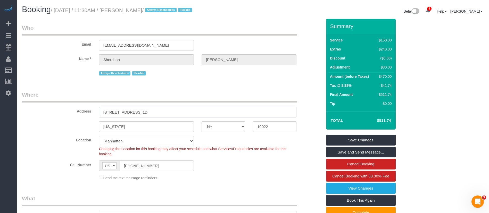
click at [196, 111] on input "[STREET_ADDRESS] 1D" at bounding box center [197, 112] width 197 height 11
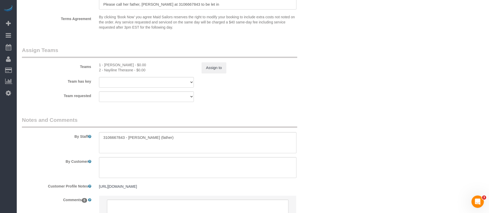
scroll to position [696, 0]
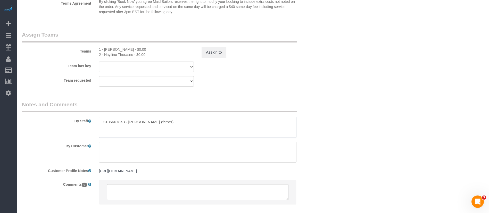
drag, startPoint x: 144, startPoint y: 125, endPoint x: 147, endPoint y: 125, distance: 3.1
click at [147, 125] on textarea at bounding box center [197, 127] width 197 height 21
click at [234, 83] on div "Team requested 2 - Nayiline Therasne 1 - [PERSON_NAME] 000- [PERSON_NAME] 000 -…" at bounding box center [172, 81] width 308 height 11
click at [133, 120] on textarea at bounding box center [197, 127] width 197 height 21
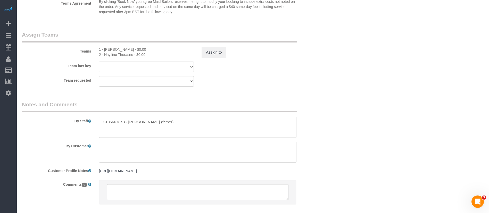
click at [268, 80] on div "Team requested 2 - Nayiline Therasne 1 - [PERSON_NAME] 000- [PERSON_NAME] 000 -…" at bounding box center [172, 81] width 308 height 11
click at [131, 121] on textarea at bounding box center [197, 127] width 197 height 21
